Goal: Transaction & Acquisition: Purchase product/service

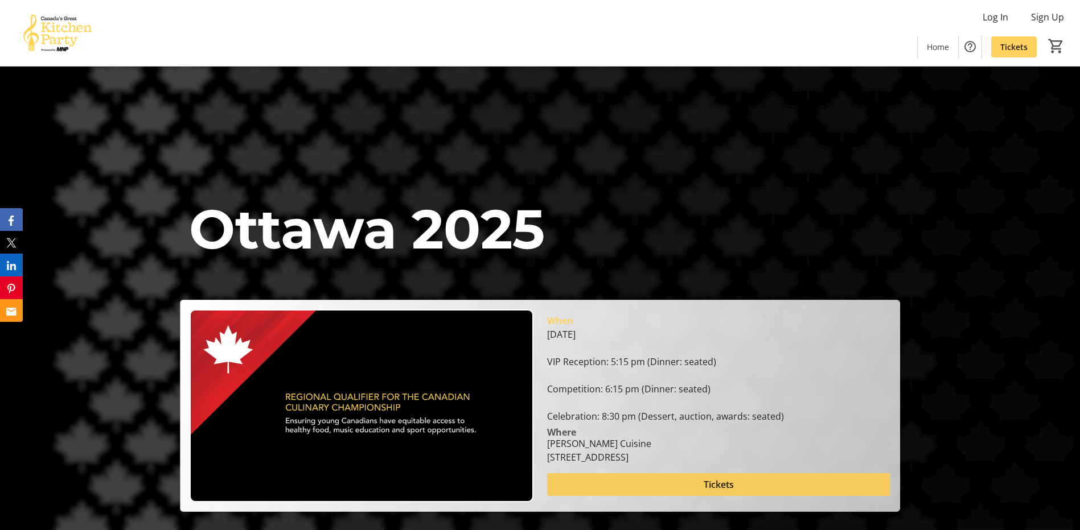
click at [716, 486] on span "Tickets" at bounding box center [718, 485] width 30 height 14
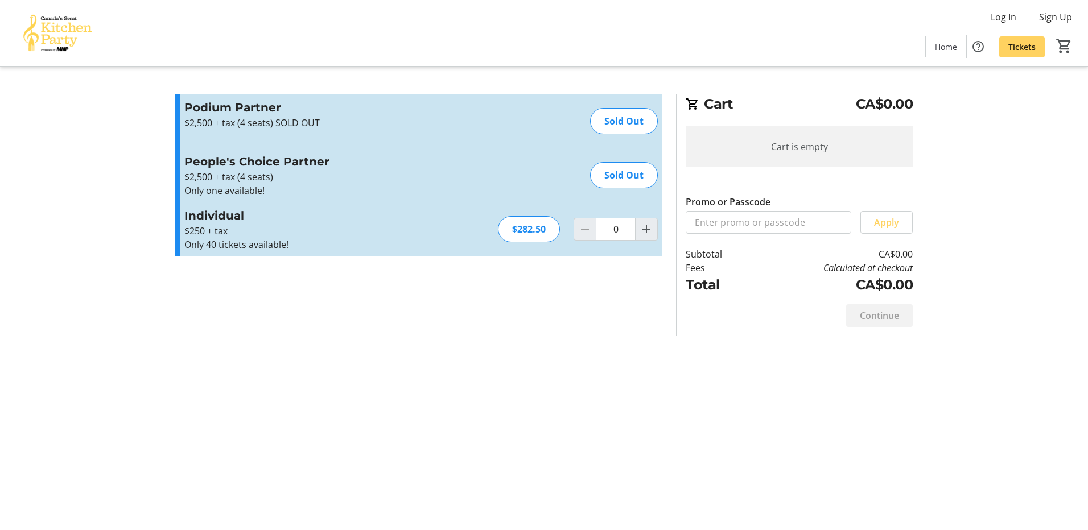
click at [546, 359] on div "Cart CA$0.00 Cart is empty Promo or Passcode Apply Subtotal CA$0.00 Fees Calcul…" at bounding box center [543, 265] width 751 height 530
click at [647, 237] on span "Increment by one" at bounding box center [647, 230] width 22 height 22
type input "1"
